Goal: Task Accomplishment & Management: Use online tool/utility

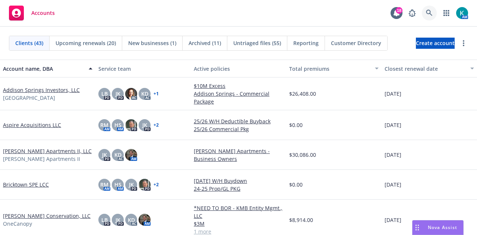
click at [427, 8] on link at bounding box center [429, 13] width 15 height 15
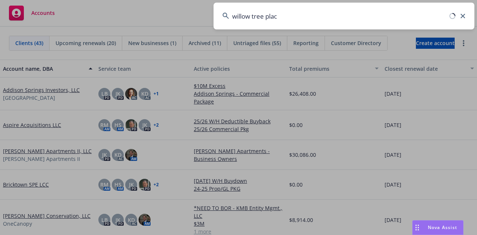
type input "willow tree place"
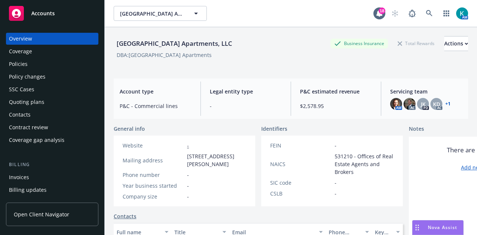
click at [75, 69] on div "Policies" at bounding box center [52, 64] width 86 height 12
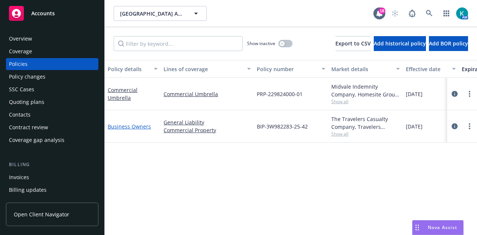
click at [118, 130] on link "Business Owners" at bounding box center [129, 126] width 43 height 7
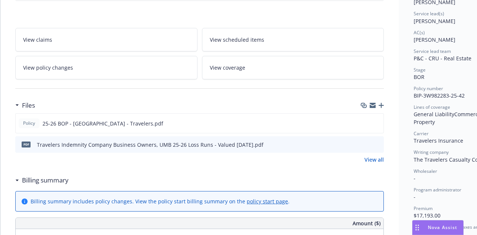
scroll to position [136, 0]
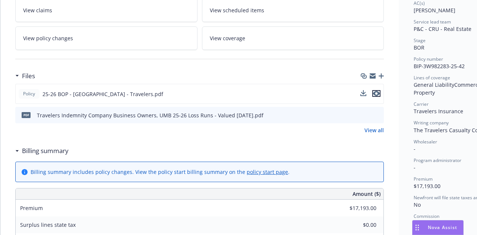
click at [378, 96] on icon "preview file" at bounding box center [376, 93] width 7 height 5
click at [382, 79] on icon "button" at bounding box center [381, 75] width 5 height 5
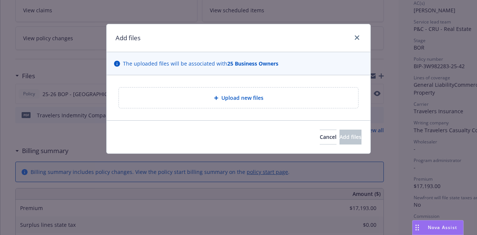
type textarea "x"
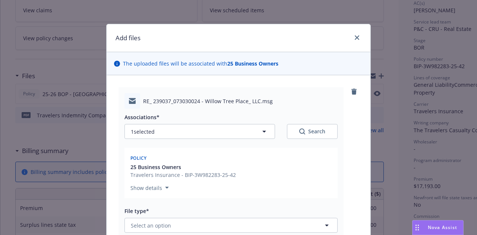
scroll to position [149, 0]
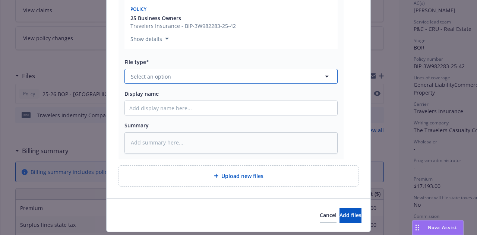
click at [296, 84] on button "Select an option" at bounding box center [230, 76] width 213 height 15
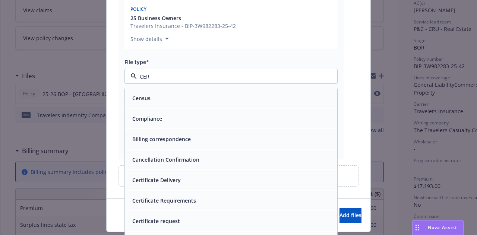
type input "CERT"
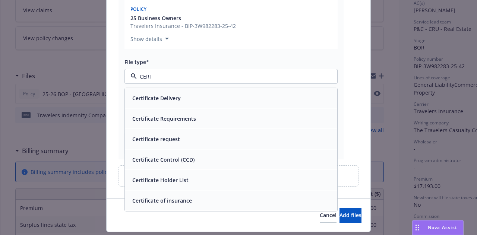
click at [241, 138] on div "Certificate request" at bounding box center [231, 139] width 212 height 20
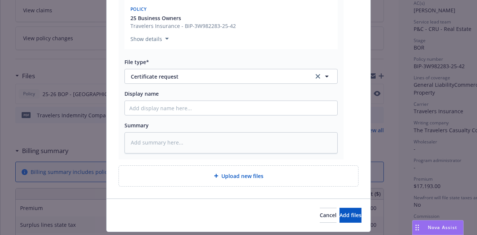
type textarea "x"
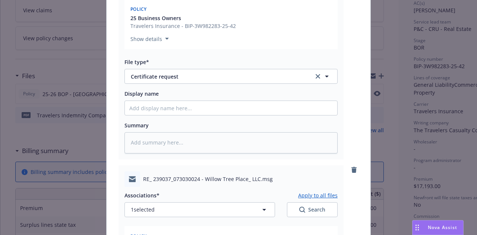
scroll to position [355, 0]
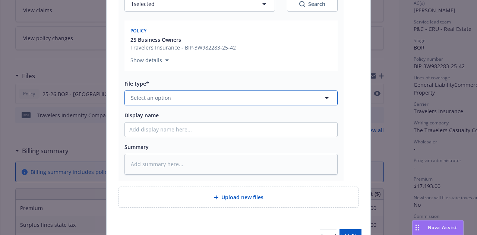
click at [253, 105] on button "Select an option" at bounding box center [230, 98] width 213 height 15
type input "CERT"
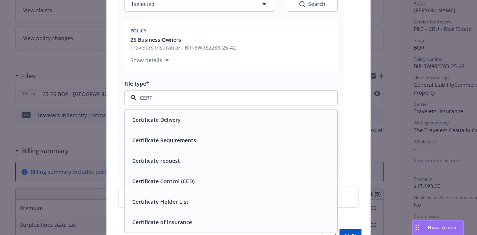
click at [242, 125] on div "Certificate Delivery" at bounding box center [230, 119] width 203 height 11
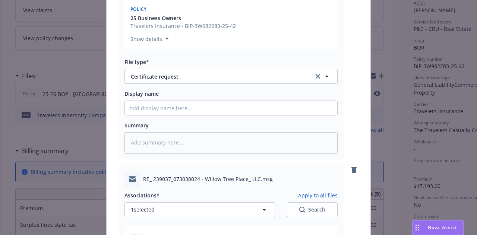
scroll to position [418, 0]
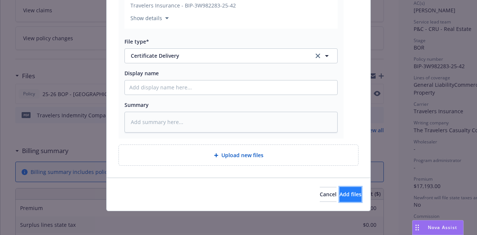
click at [344, 195] on span "Add files" at bounding box center [350, 194] width 22 height 7
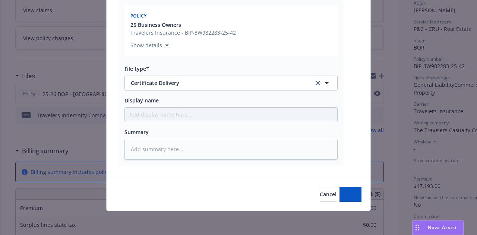
scroll to position [390, 0]
type textarea "x"
